Goal: Task Accomplishment & Management: Manage account settings

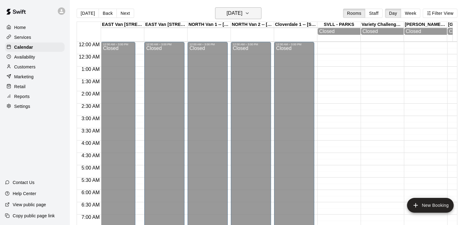
scroll to position [199, 0]
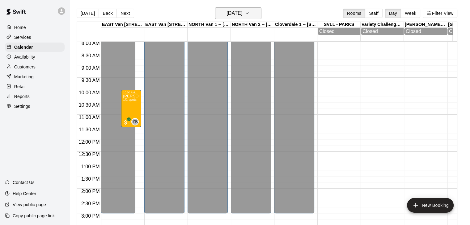
click at [250, 10] on icon "button" at bounding box center [247, 13] width 5 height 7
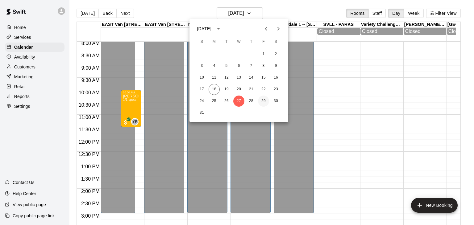
click at [264, 103] on button "29" at bounding box center [263, 101] width 11 height 11
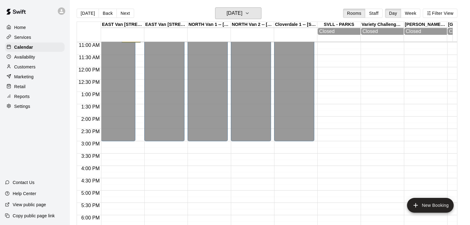
scroll to position [270, 0]
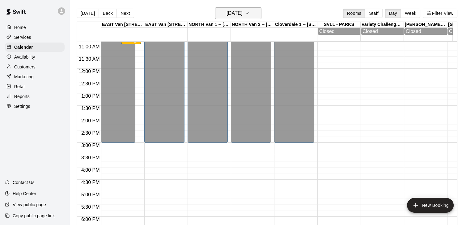
click at [250, 11] on icon "button" at bounding box center [247, 13] width 5 height 7
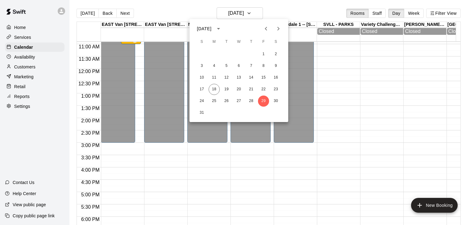
click at [278, 28] on icon "Next month" at bounding box center [278, 28] width 7 height 7
click at [226, 57] on button "2" at bounding box center [226, 54] width 11 height 11
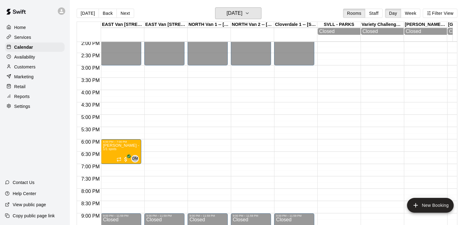
scroll to position [358, 0]
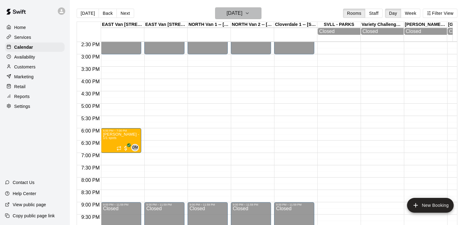
click at [250, 14] on icon "button" at bounding box center [247, 13] width 5 height 7
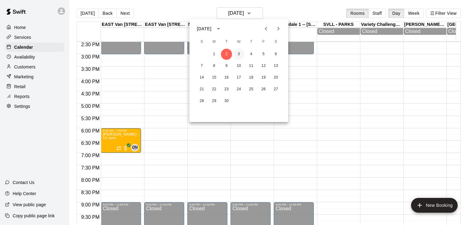
click at [238, 55] on button "3" at bounding box center [239, 54] width 11 height 11
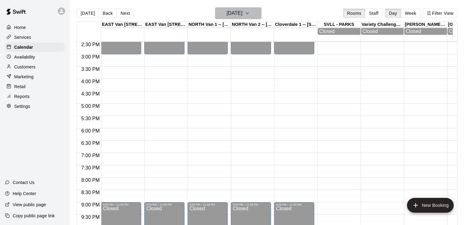
click at [250, 13] on icon "button" at bounding box center [247, 13] width 5 height 7
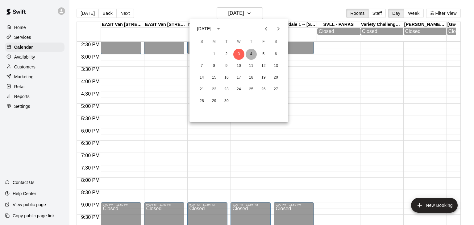
click at [252, 52] on button "4" at bounding box center [251, 54] width 11 height 11
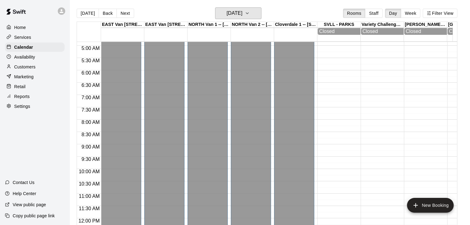
scroll to position [116, 0]
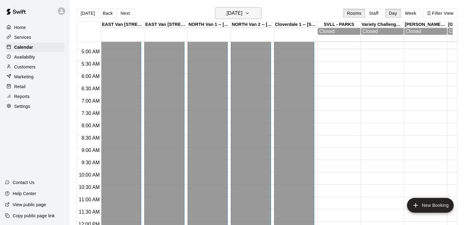
click at [261, 12] on button "[DATE]" at bounding box center [238, 13] width 46 height 12
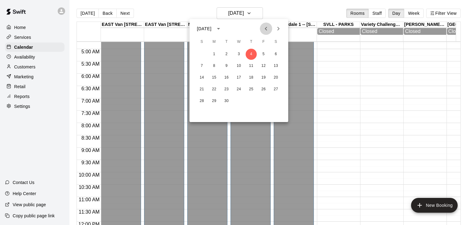
click at [268, 32] on icon "Previous month" at bounding box center [266, 28] width 7 height 7
click at [263, 100] on button "29" at bounding box center [263, 101] width 11 height 11
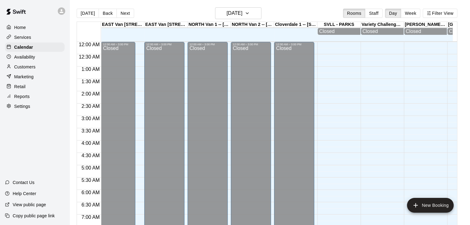
scroll to position [383, 0]
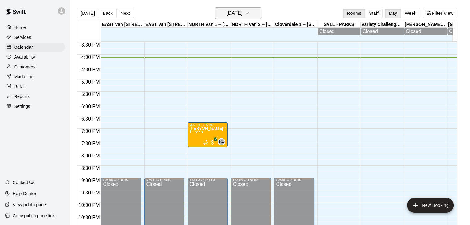
click at [261, 14] on button "[DATE]" at bounding box center [238, 13] width 46 height 12
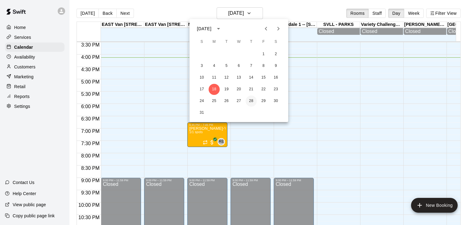
click at [253, 101] on button "28" at bounding box center [251, 101] width 11 height 11
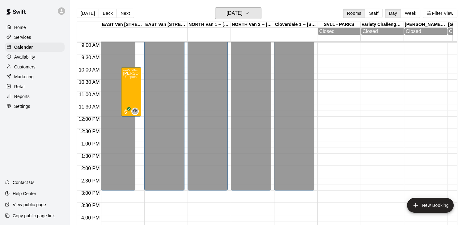
scroll to position [217, 0]
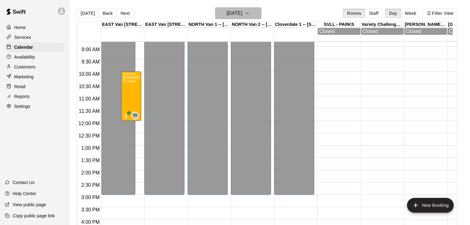
click at [250, 11] on icon "button" at bounding box center [247, 13] width 5 height 7
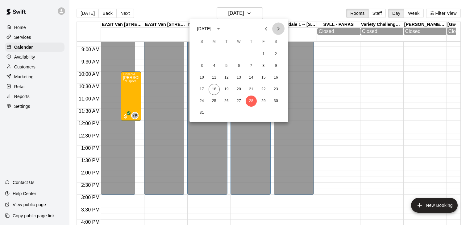
click at [279, 27] on icon "Next month" at bounding box center [279, 29] width 2 height 4
click at [250, 52] on button "4" at bounding box center [251, 54] width 11 height 11
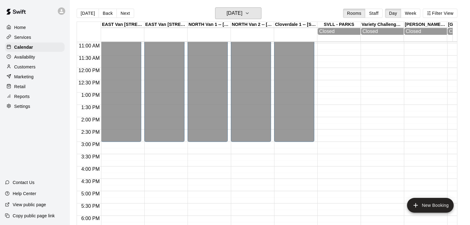
scroll to position [270, 0]
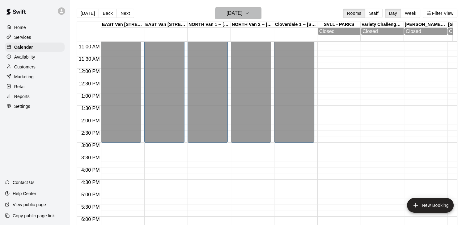
click at [250, 14] on icon "button" at bounding box center [247, 13] width 5 height 7
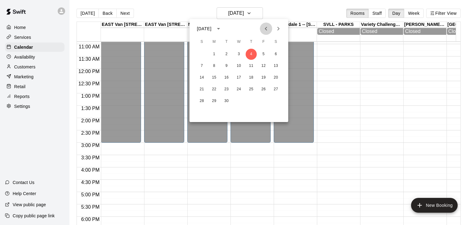
click at [266, 29] on icon "Previous month" at bounding box center [266, 29] width 2 height 4
click at [253, 100] on button "28" at bounding box center [251, 101] width 11 height 11
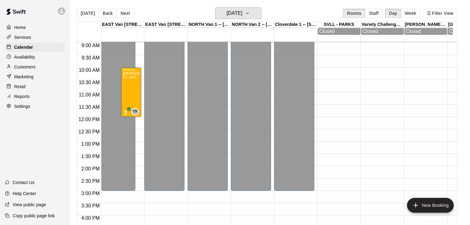
scroll to position [220, 0]
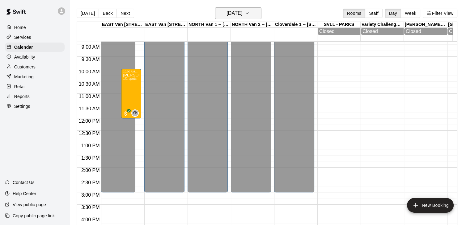
click at [250, 15] on icon "button" at bounding box center [247, 13] width 5 height 7
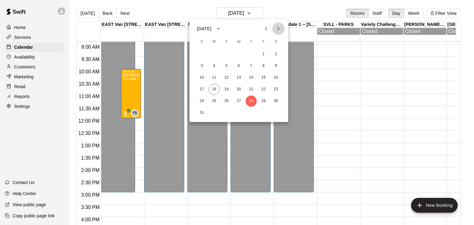
click at [282, 25] on icon "Next month" at bounding box center [278, 28] width 7 height 7
click at [229, 67] on button "9" at bounding box center [226, 66] width 11 height 11
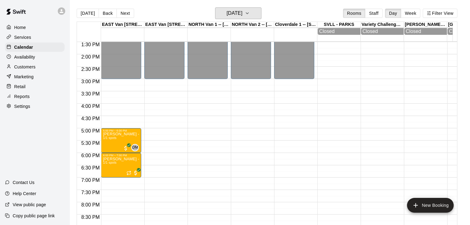
scroll to position [336, 0]
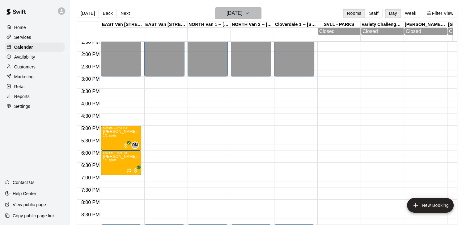
click at [250, 13] on icon "button" at bounding box center [247, 13] width 5 height 7
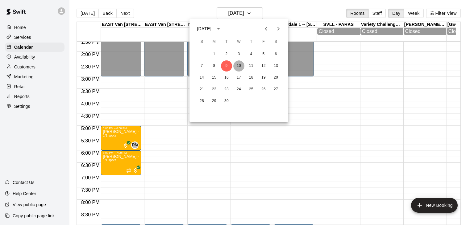
click at [240, 67] on button "10" at bounding box center [239, 66] width 11 height 11
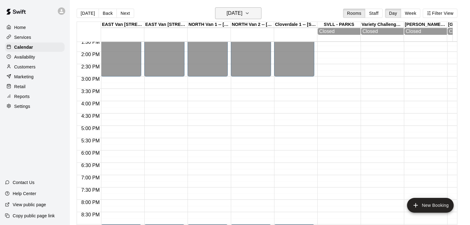
click at [261, 15] on button "[DATE]" at bounding box center [238, 13] width 46 height 12
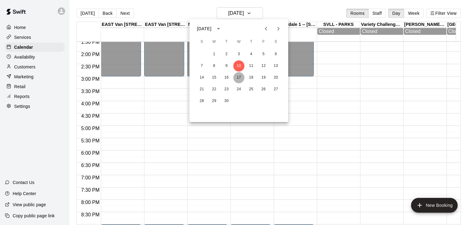
click at [237, 78] on button "17" at bounding box center [239, 77] width 11 height 11
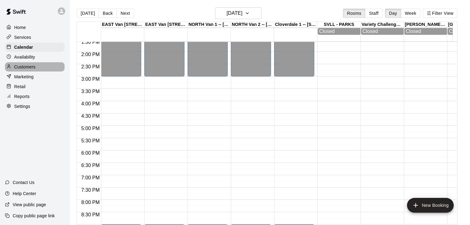
click at [35, 68] on p "Customers" at bounding box center [24, 67] width 21 height 6
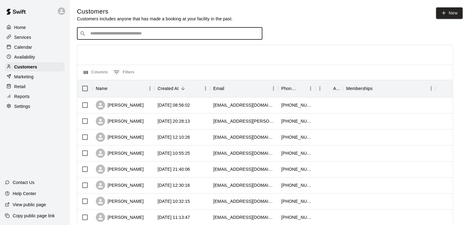
click at [117, 36] on input "Search customers by name or email" at bounding box center [173, 34] width 171 height 6
type input "*****"
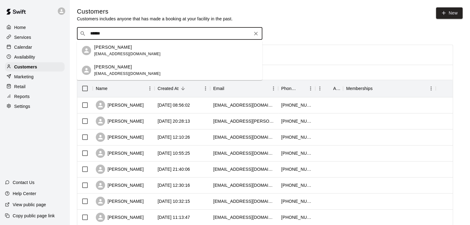
click at [124, 47] on div "[PERSON_NAME]" at bounding box center [127, 47] width 66 height 6
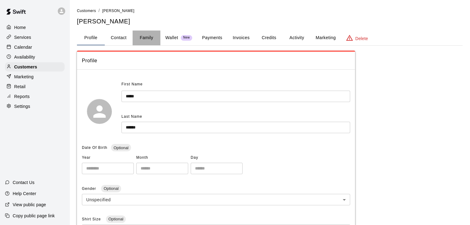
click at [143, 39] on button "Family" at bounding box center [147, 38] width 28 height 15
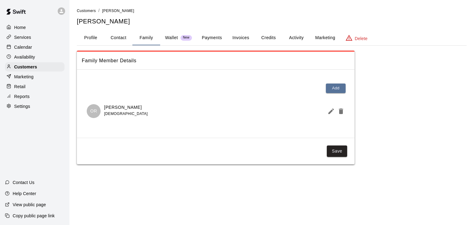
click at [90, 32] on button "Profile" at bounding box center [91, 38] width 28 height 15
